Goal: Complete application form

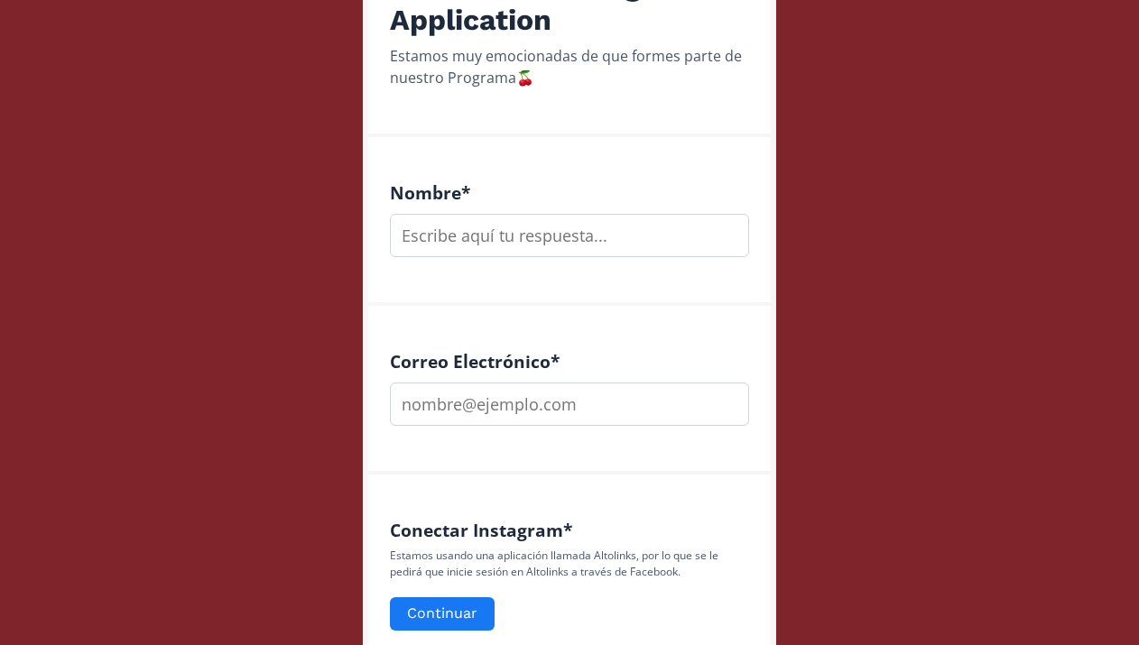
scroll to position [511, 0]
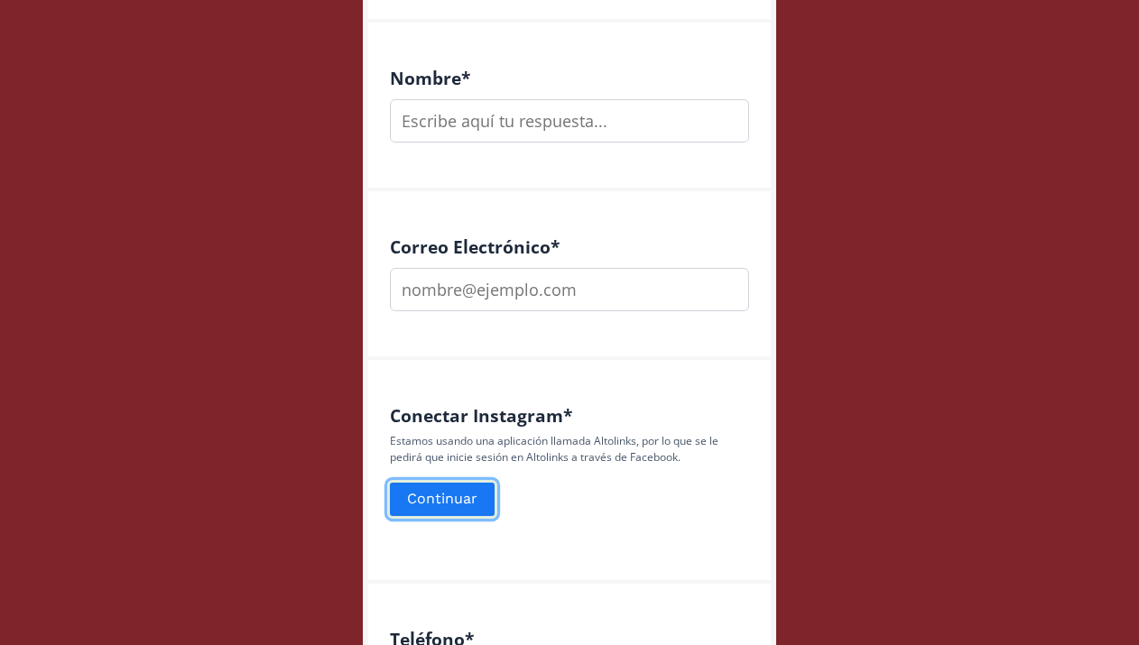
click at [441, 518] on button "Continuar" at bounding box center [442, 499] width 110 height 39
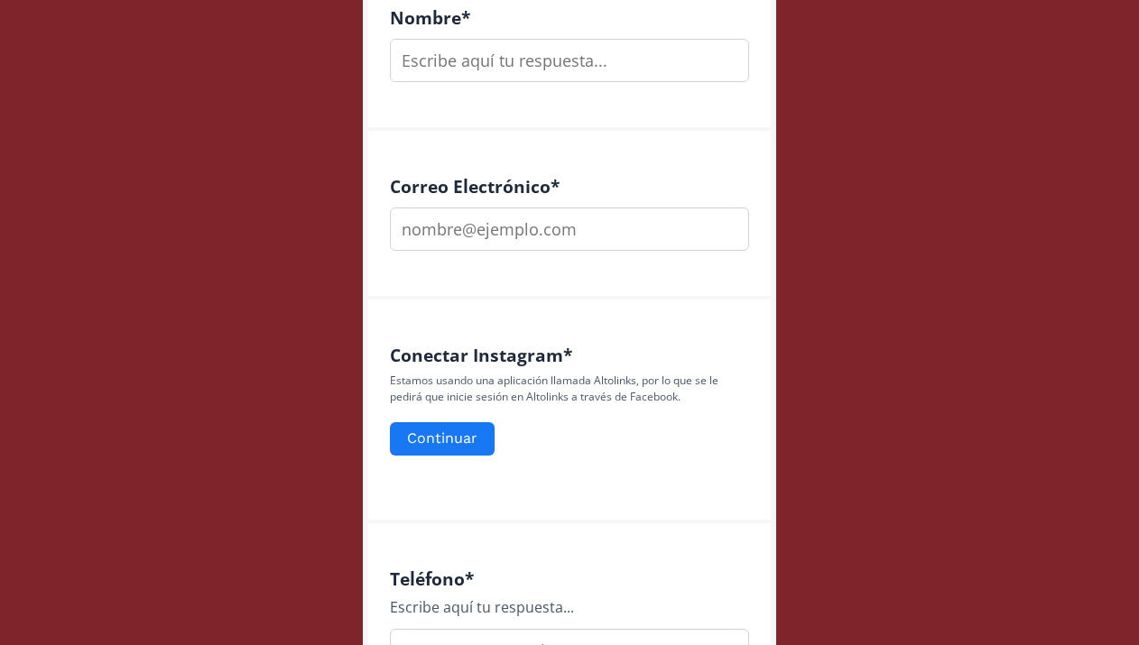
scroll to position [616, 0]
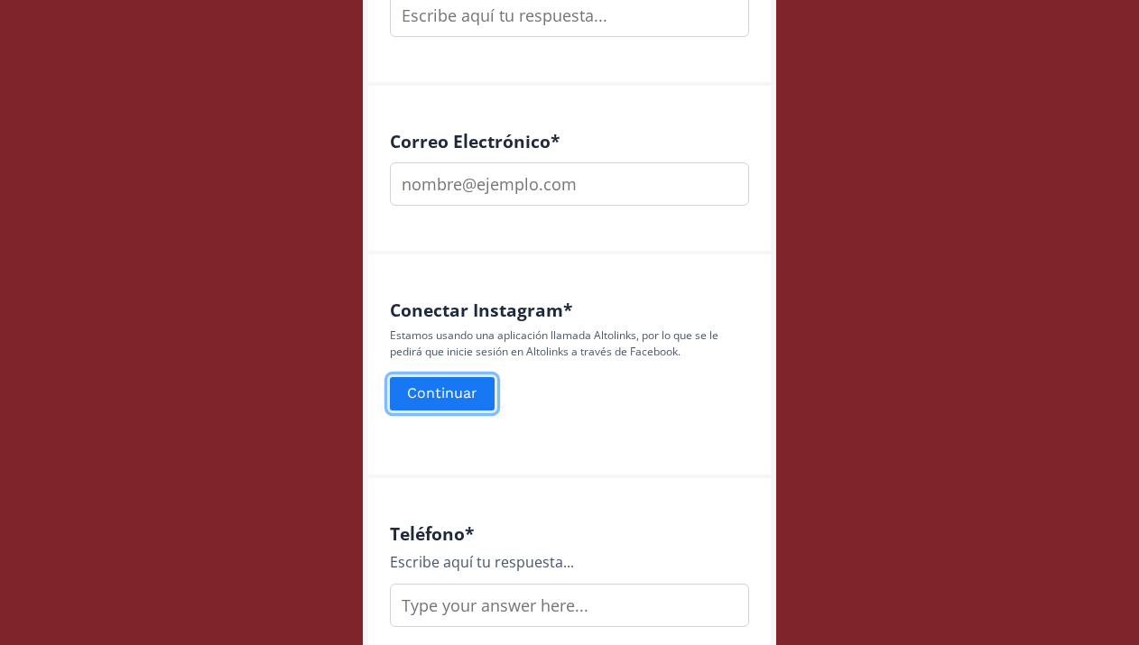
click at [460, 401] on button "Continuar" at bounding box center [442, 394] width 110 height 39
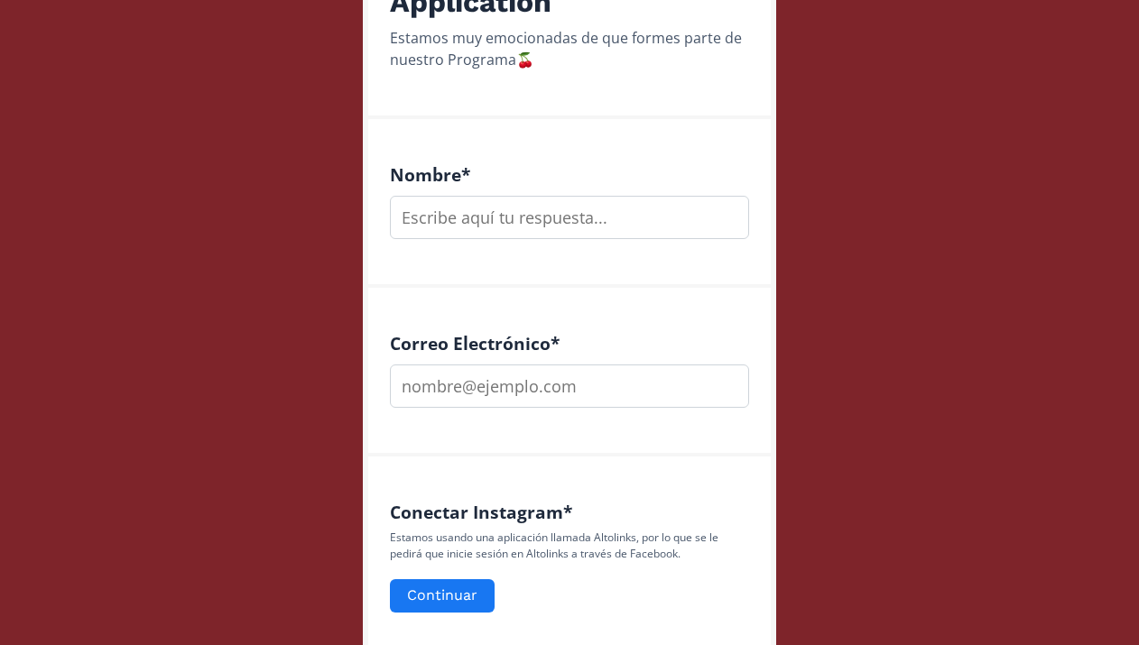
scroll to position [447, 0]
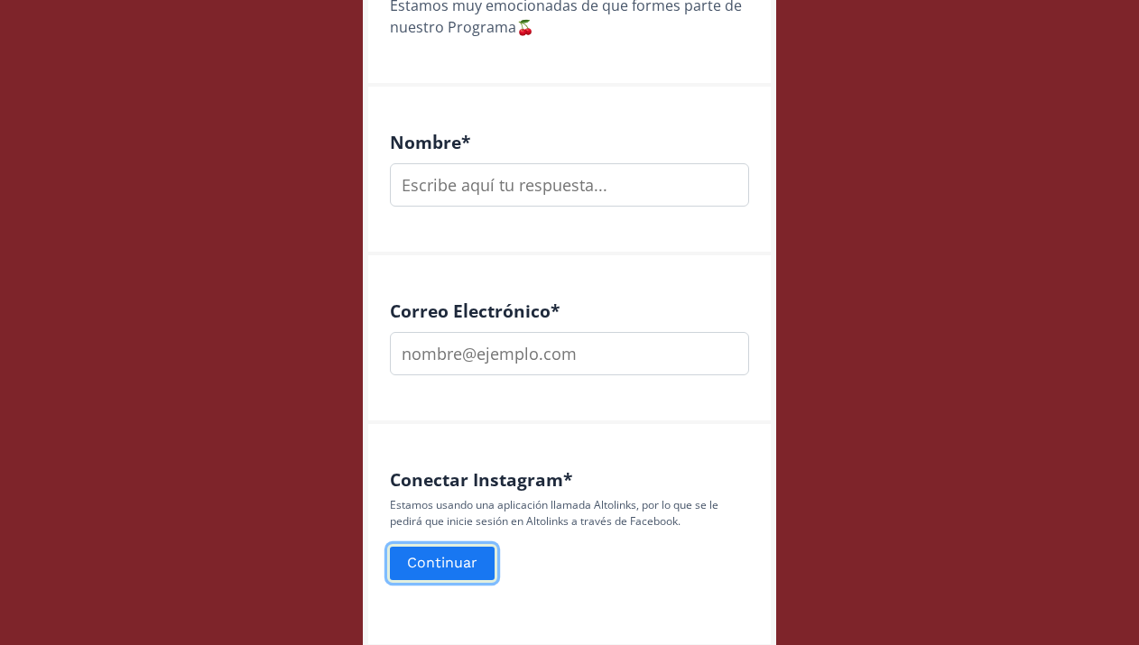
click at [463, 579] on button "Continuar" at bounding box center [442, 563] width 110 height 39
